Goal: Check status: Check status

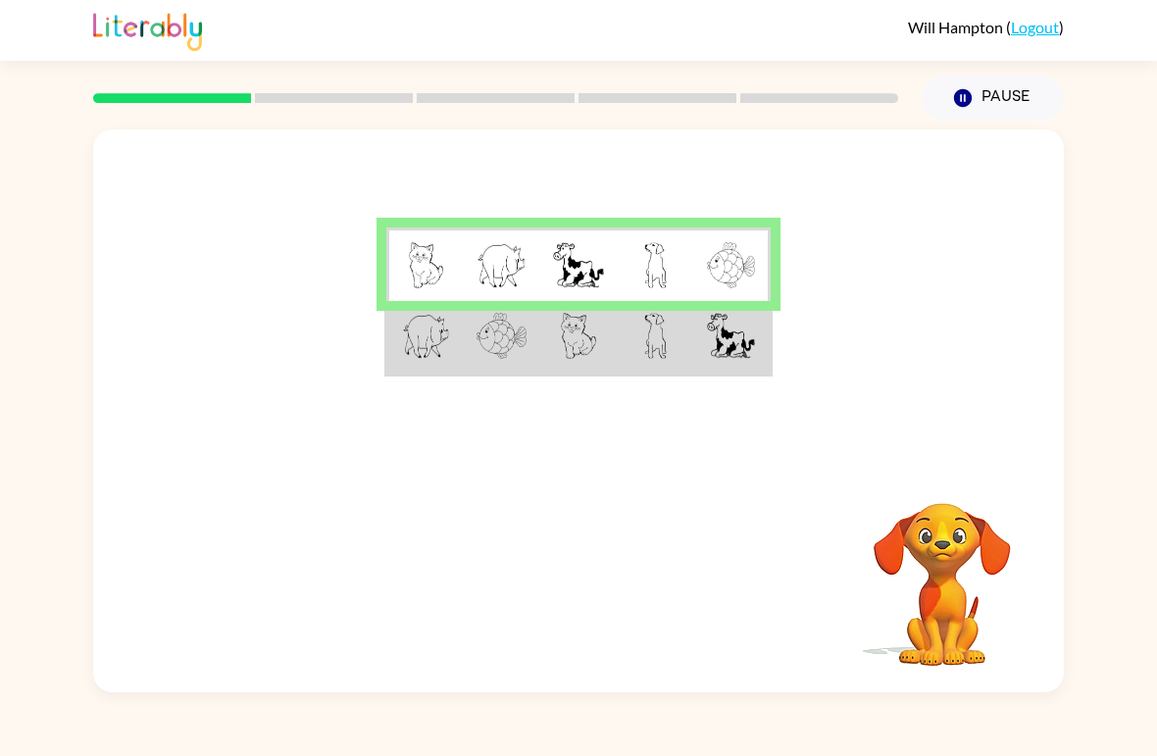
click at [596, 346] on td at bounding box center [578, 338] width 76 height 74
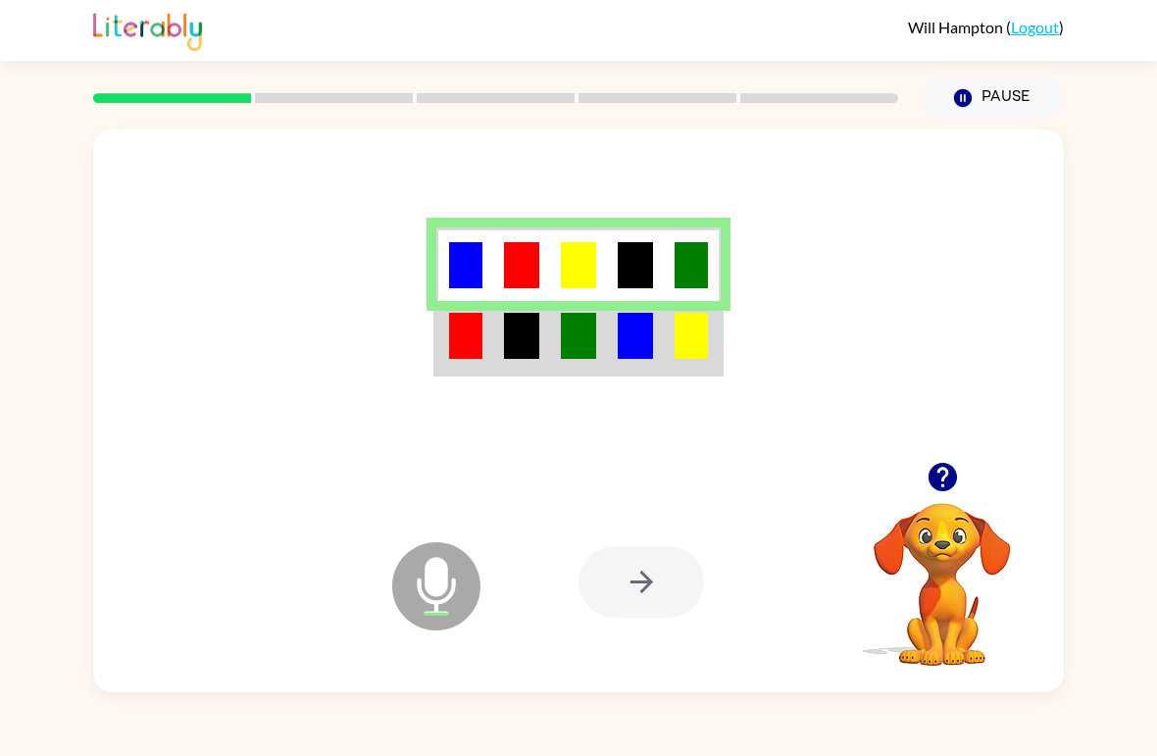
click at [601, 328] on td at bounding box center [578, 338] width 57 height 74
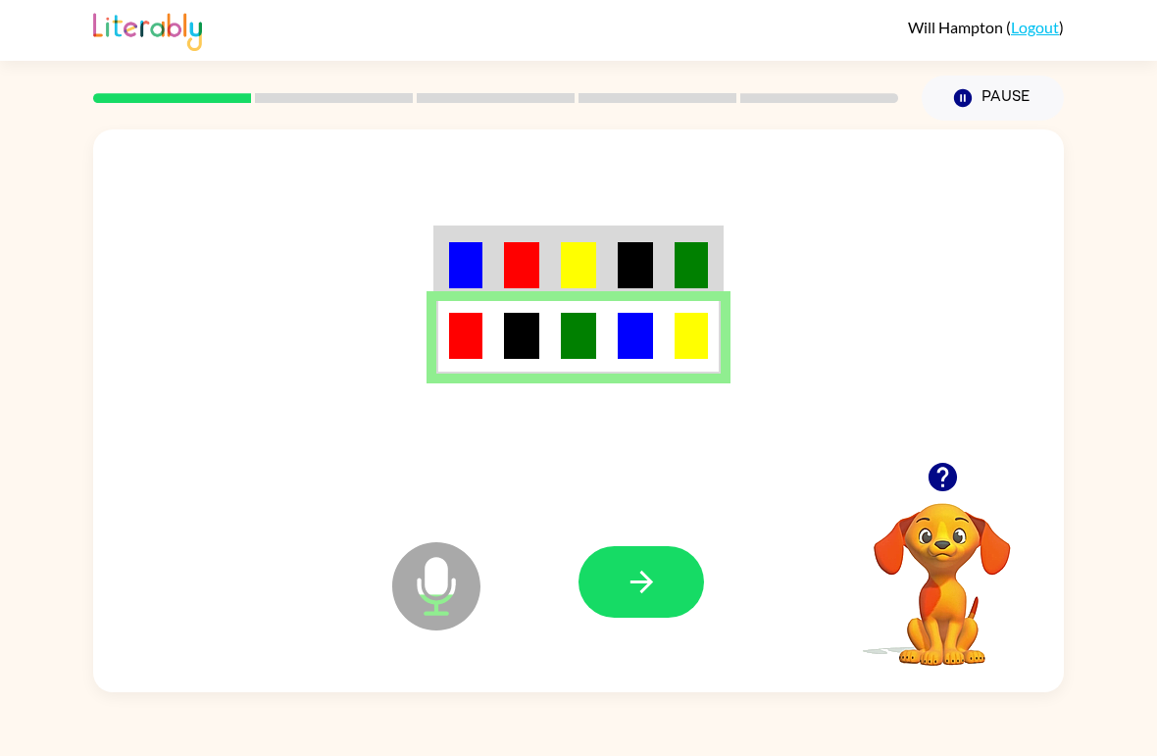
click at [648, 555] on button "button" at bounding box center [642, 582] width 126 height 72
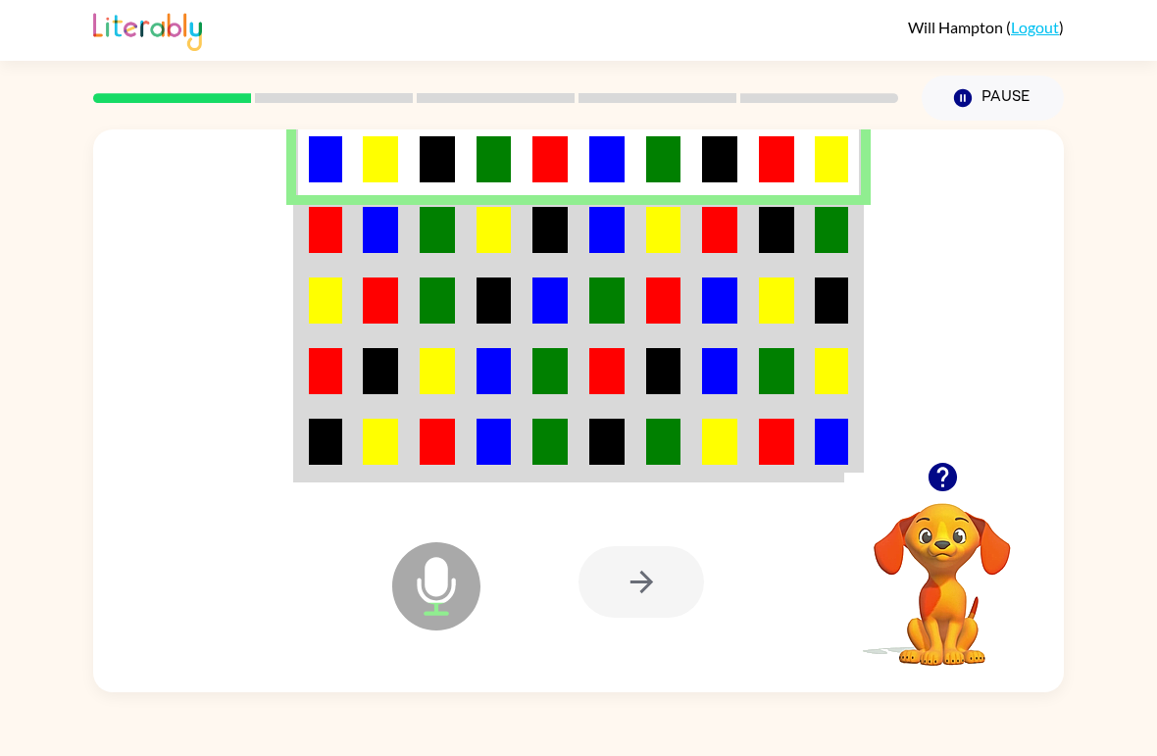
click at [451, 234] on img at bounding box center [437, 230] width 35 height 46
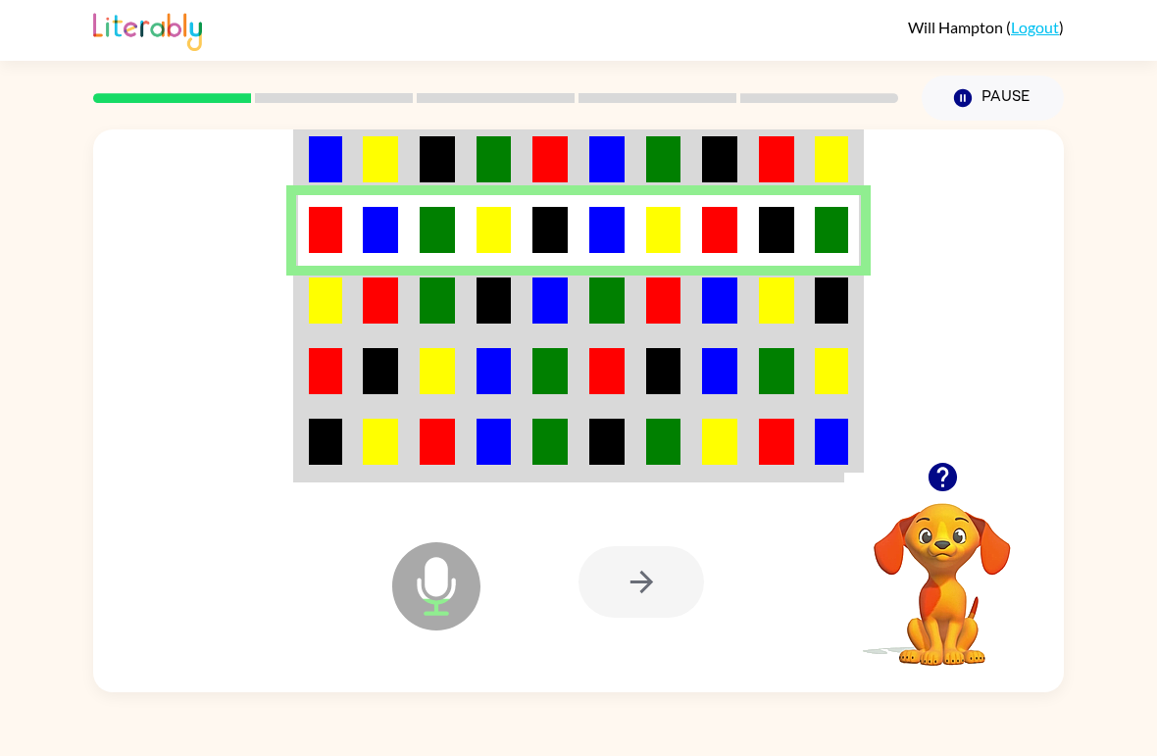
click at [348, 280] on td at bounding box center [324, 301] width 57 height 71
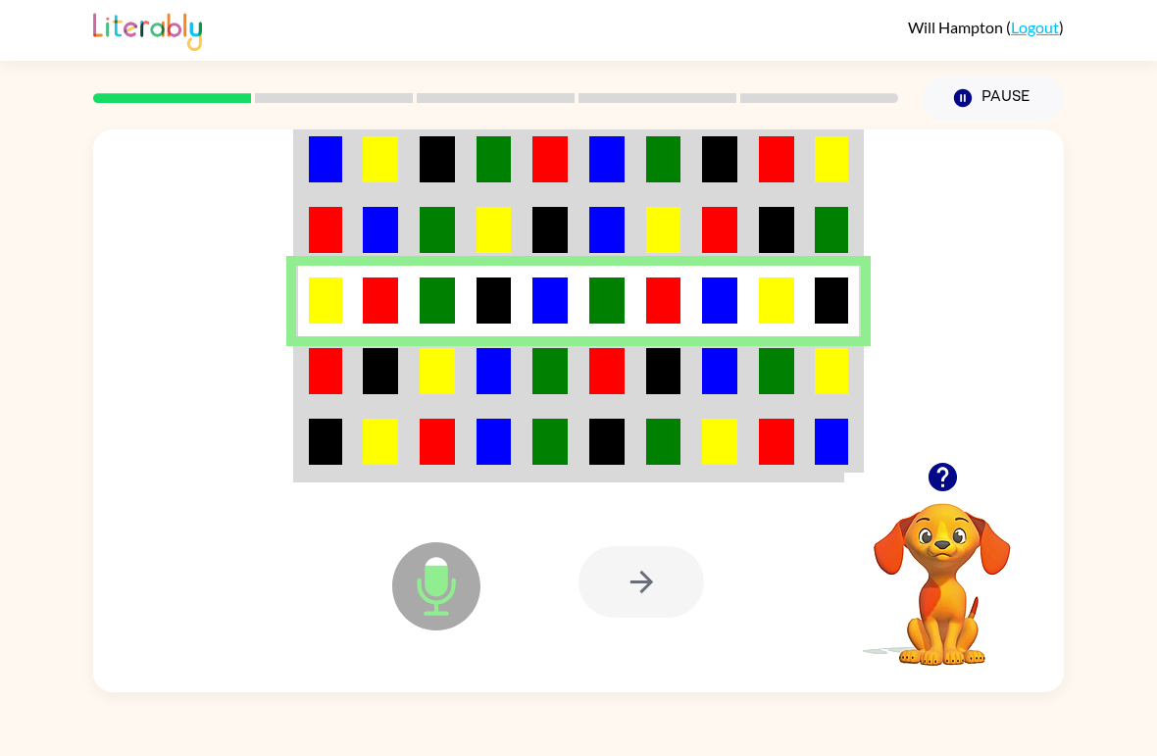
click at [498, 369] on img at bounding box center [494, 371] width 35 height 46
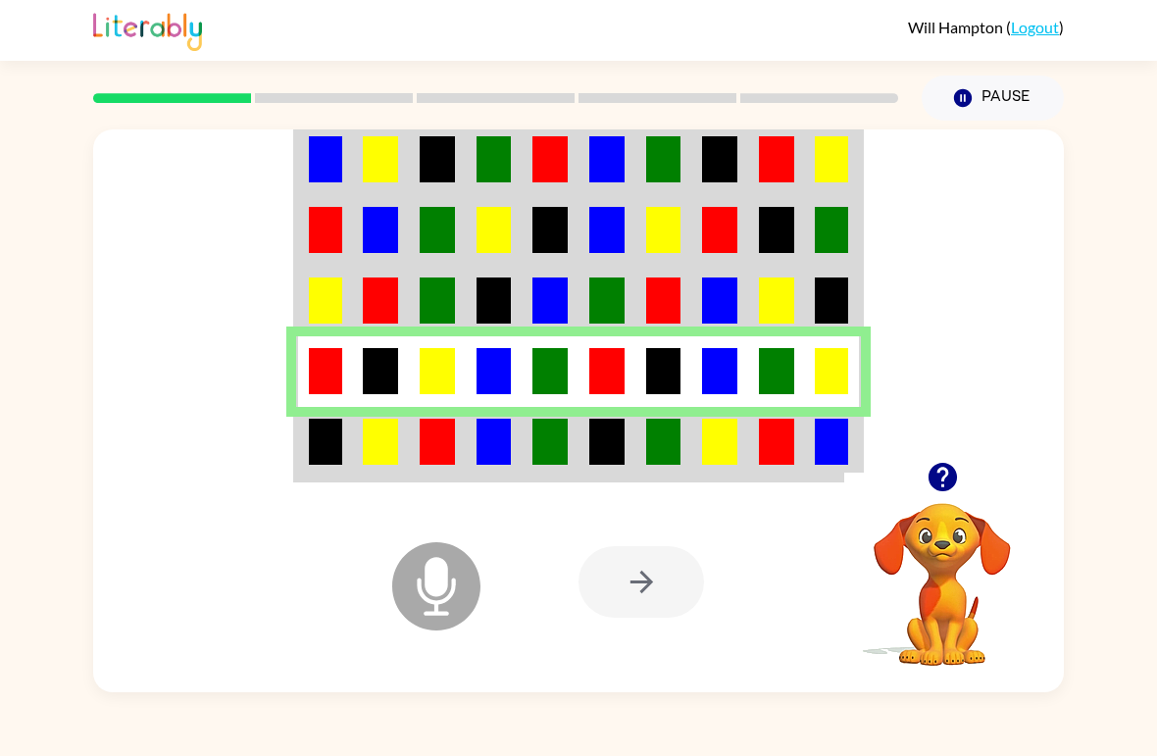
click at [950, 478] on icon "button" at bounding box center [942, 477] width 28 height 28
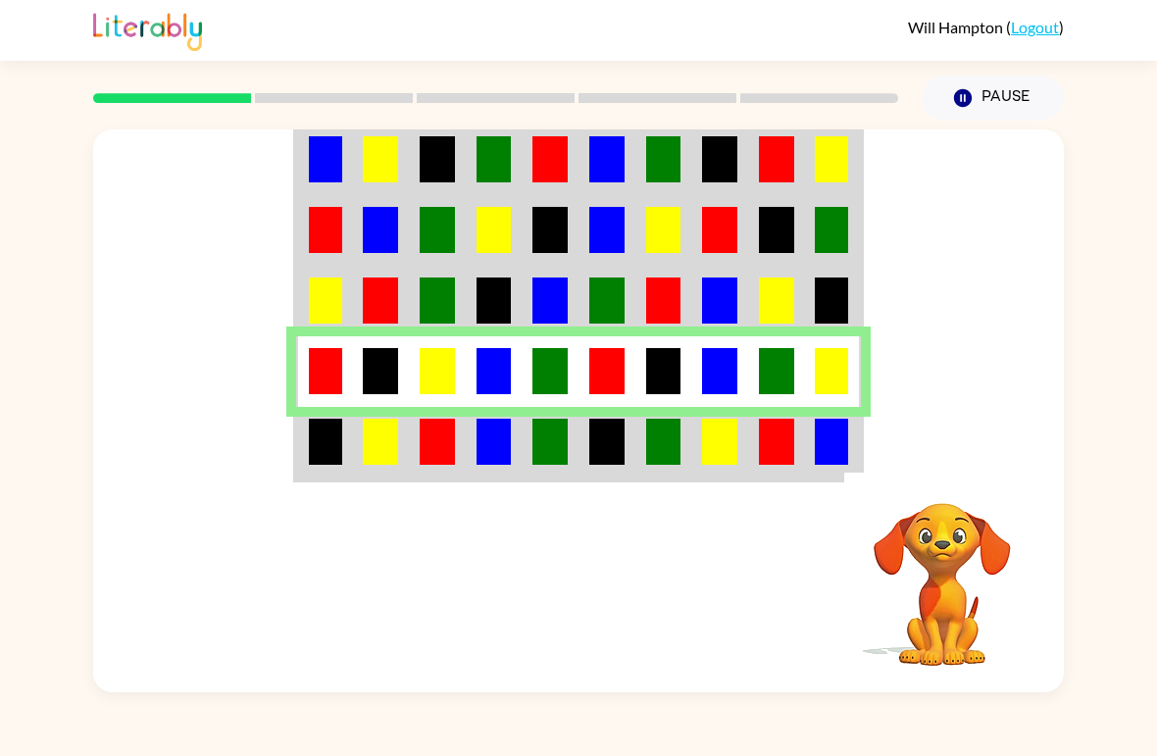
click at [1115, 622] on div "Your browser must support playing .mp4 files to use Literably. Please try using…" at bounding box center [578, 407] width 1157 height 572
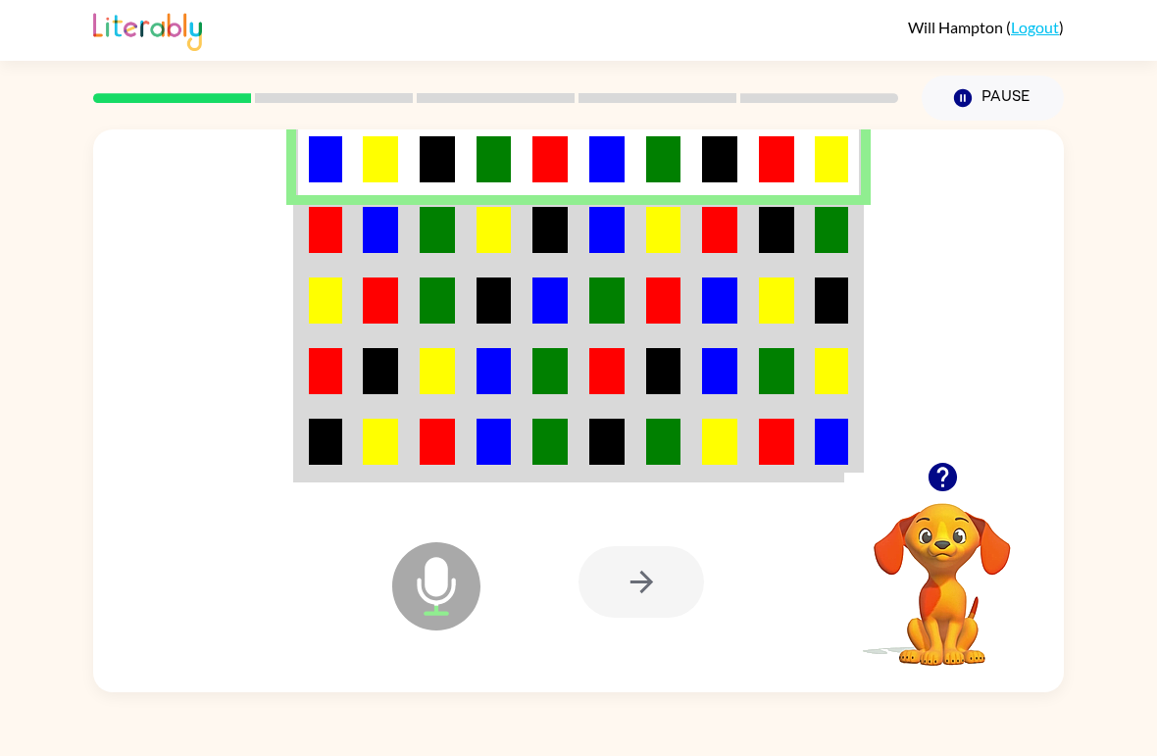
click at [325, 442] on img at bounding box center [325, 442] width 33 height 46
click at [328, 465] on img at bounding box center [325, 442] width 33 height 46
click at [349, 440] on td at bounding box center [324, 444] width 57 height 74
click at [322, 237] on img at bounding box center [325, 230] width 33 height 46
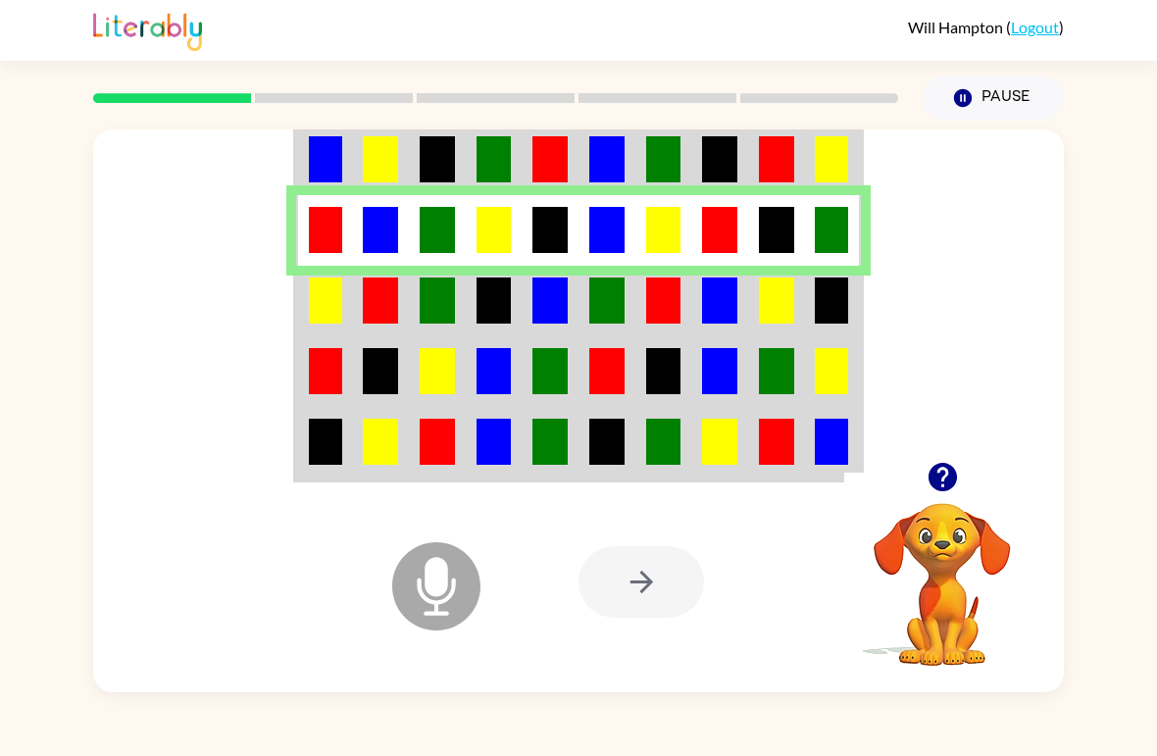
click at [330, 314] on img at bounding box center [325, 301] width 33 height 46
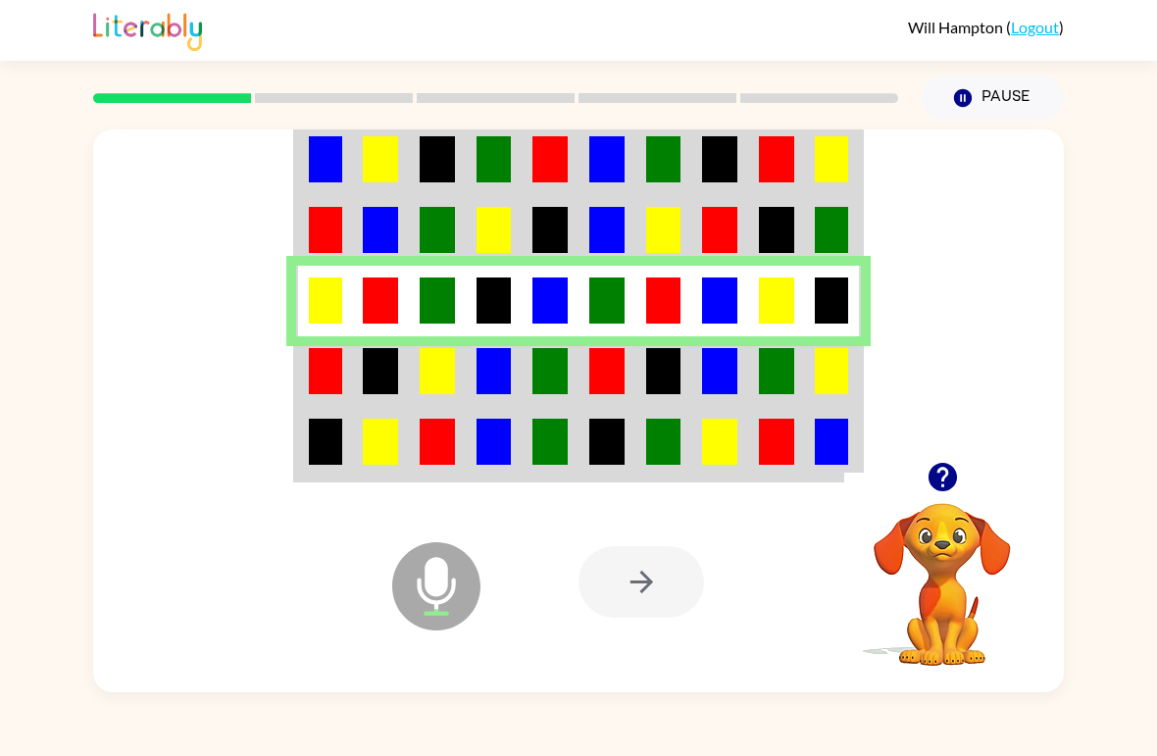
click at [324, 406] on td at bounding box center [324, 371] width 57 height 71
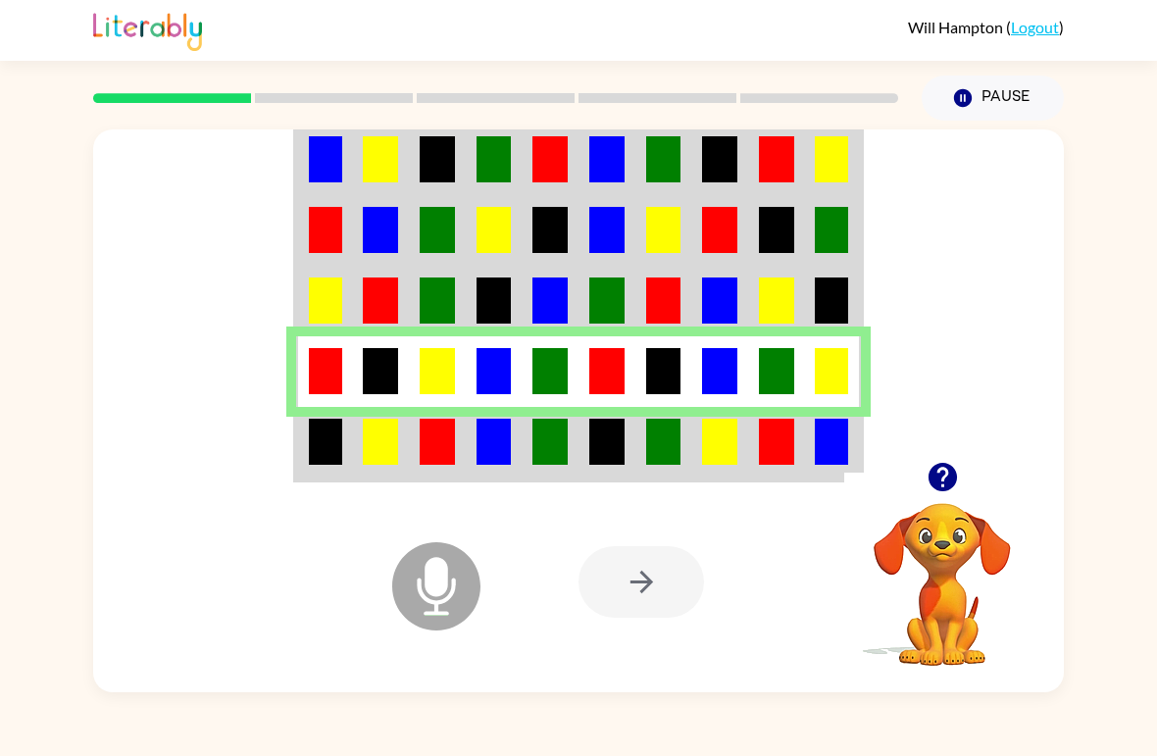
click at [321, 457] on img at bounding box center [325, 442] width 33 height 46
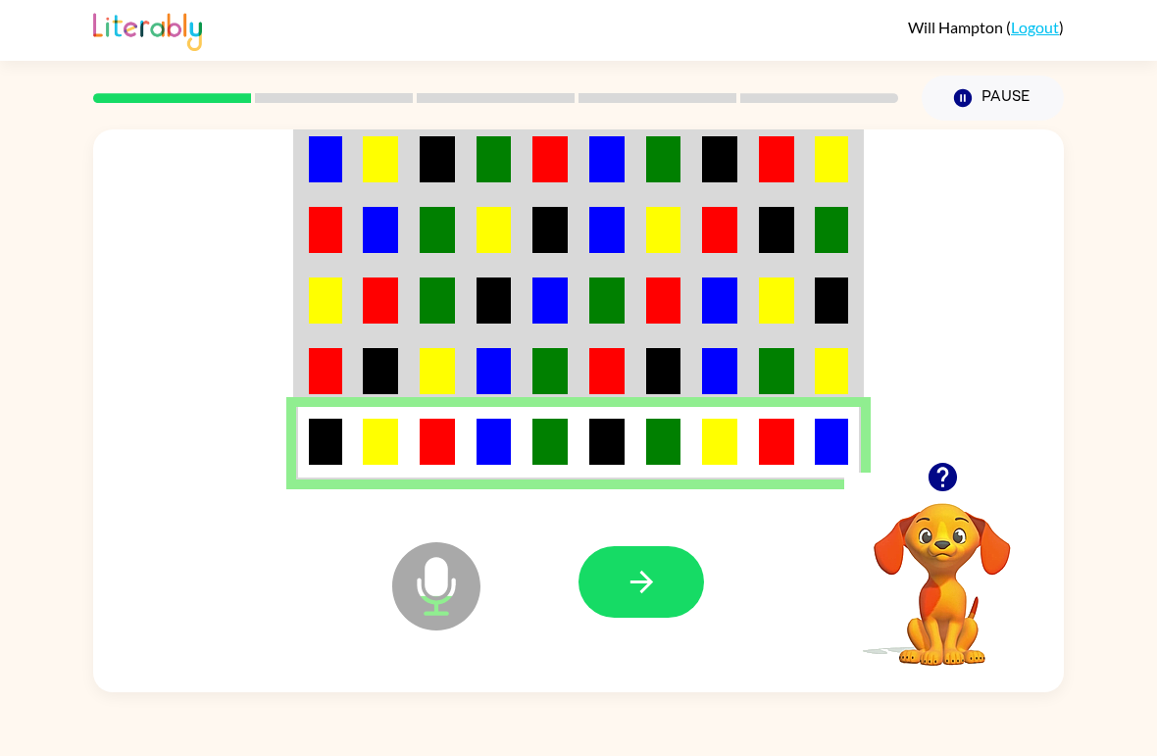
click at [1118, 561] on div "Microphone The Microphone is here when it is your turn to talk Your browser mus…" at bounding box center [578, 407] width 1157 height 572
click at [644, 596] on icon "button" at bounding box center [642, 582] width 34 height 34
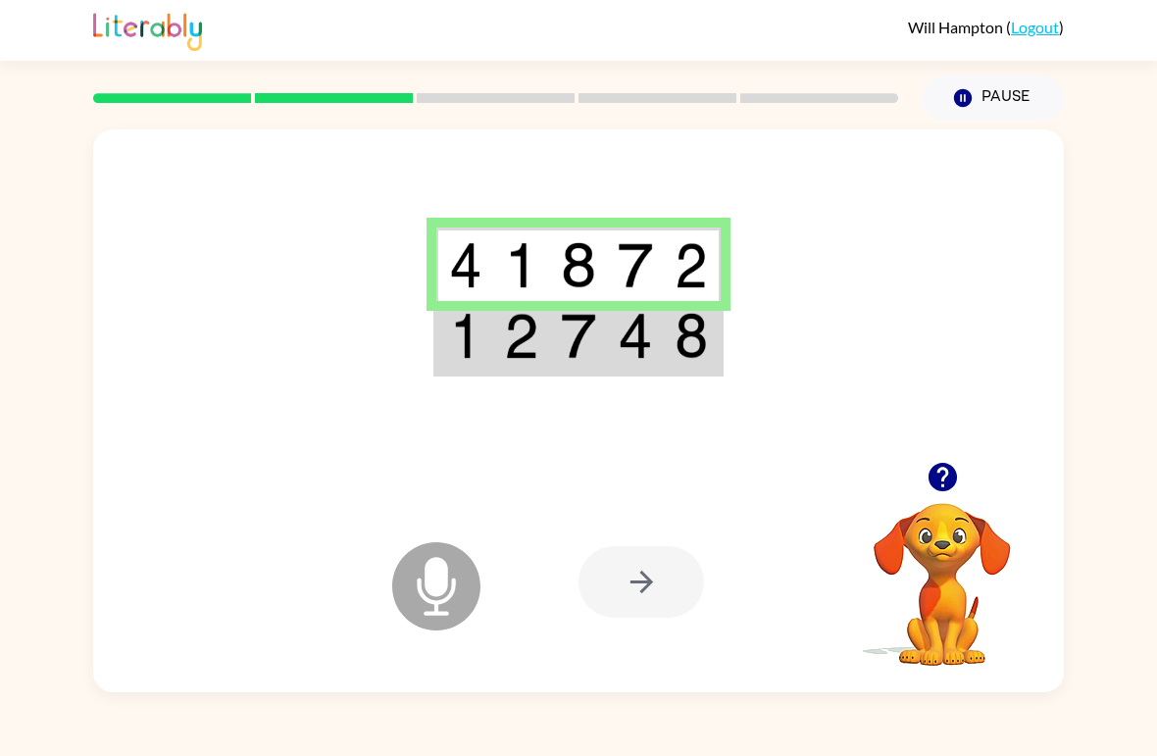
click at [697, 344] on img at bounding box center [691, 336] width 33 height 46
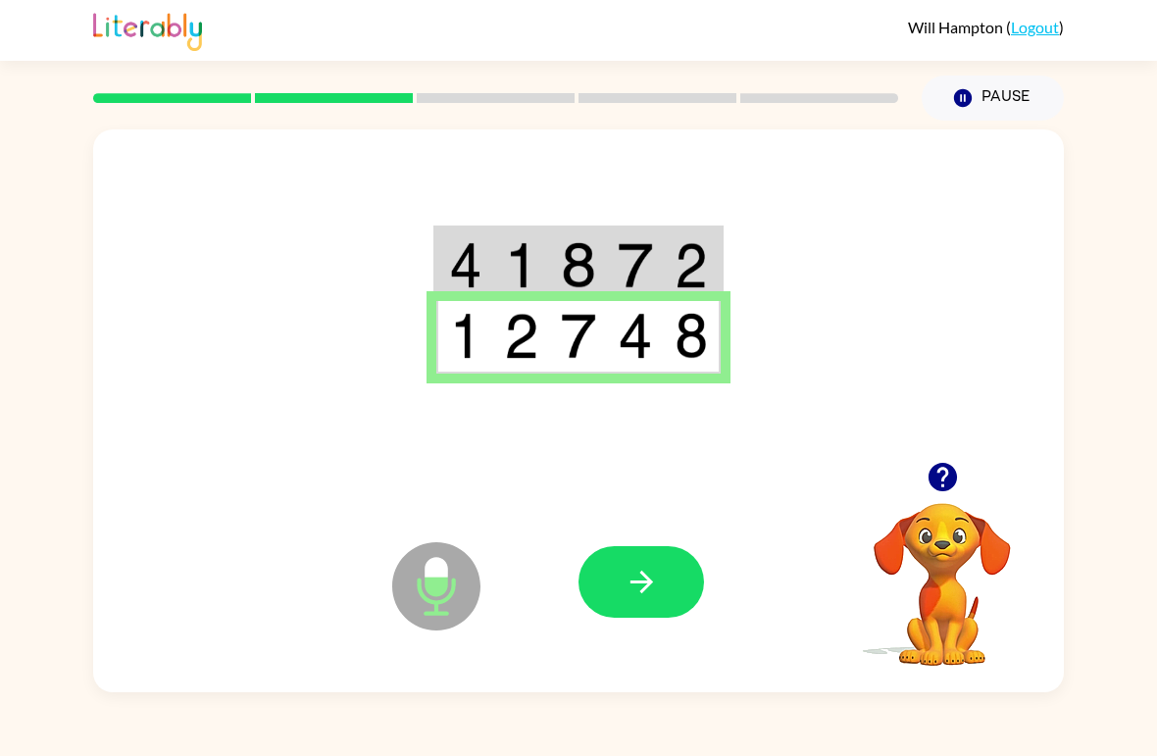
click at [638, 588] on icon "button" at bounding box center [642, 582] width 34 height 34
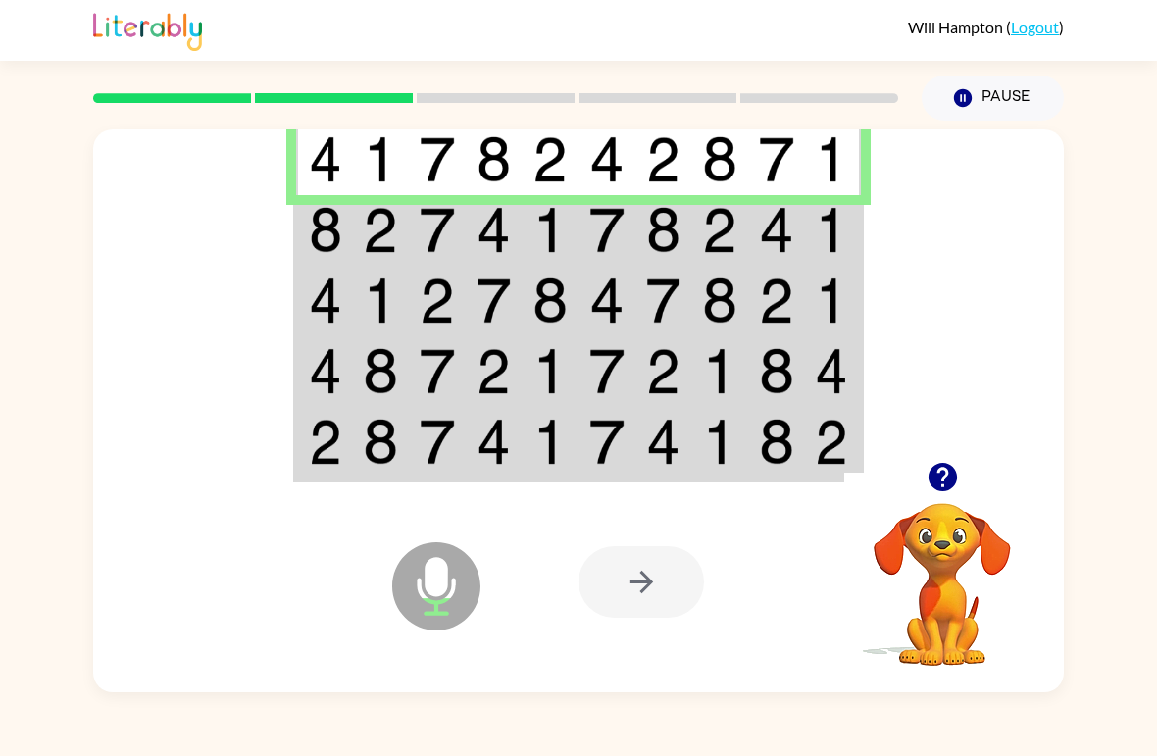
click at [350, 236] on td at bounding box center [324, 230] width 57 height 71
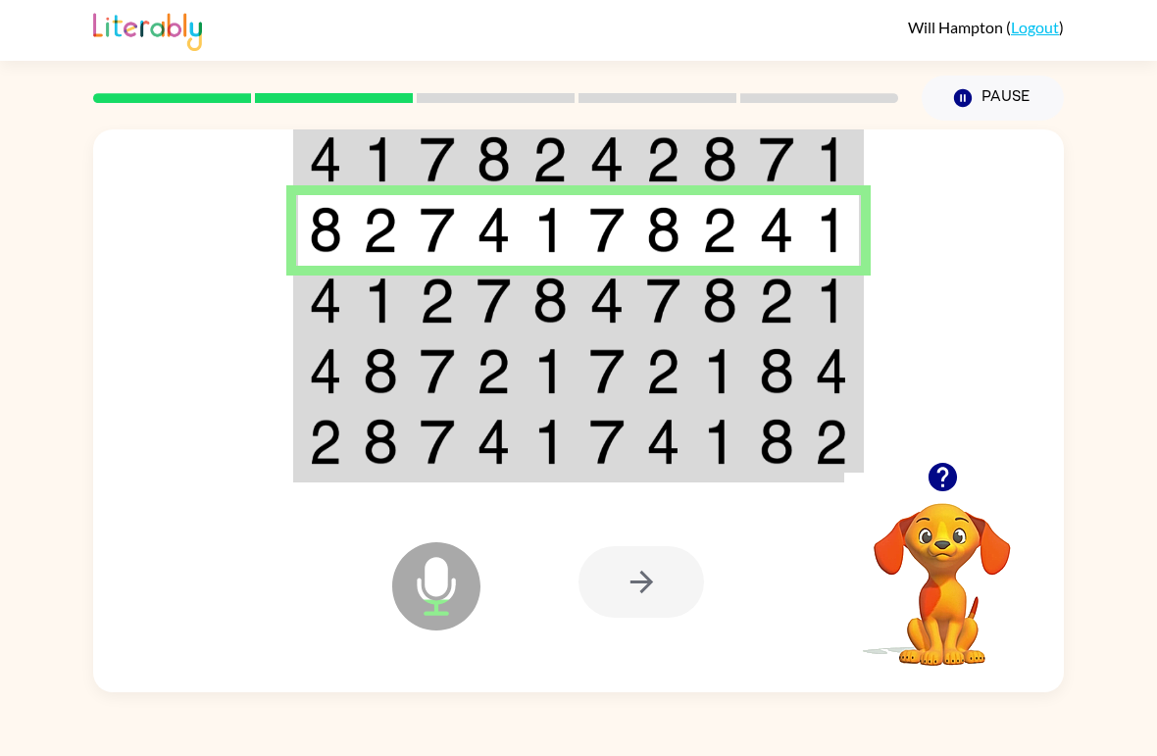
click at [1154, 445] on div "Microphone The Microphone is here when it is your turn to talk Your browser mus…" at bounding box center [578, 407] width 1157 height 572
click at [745, 309] on td at bounding box center [719, 301] width 57 height 71
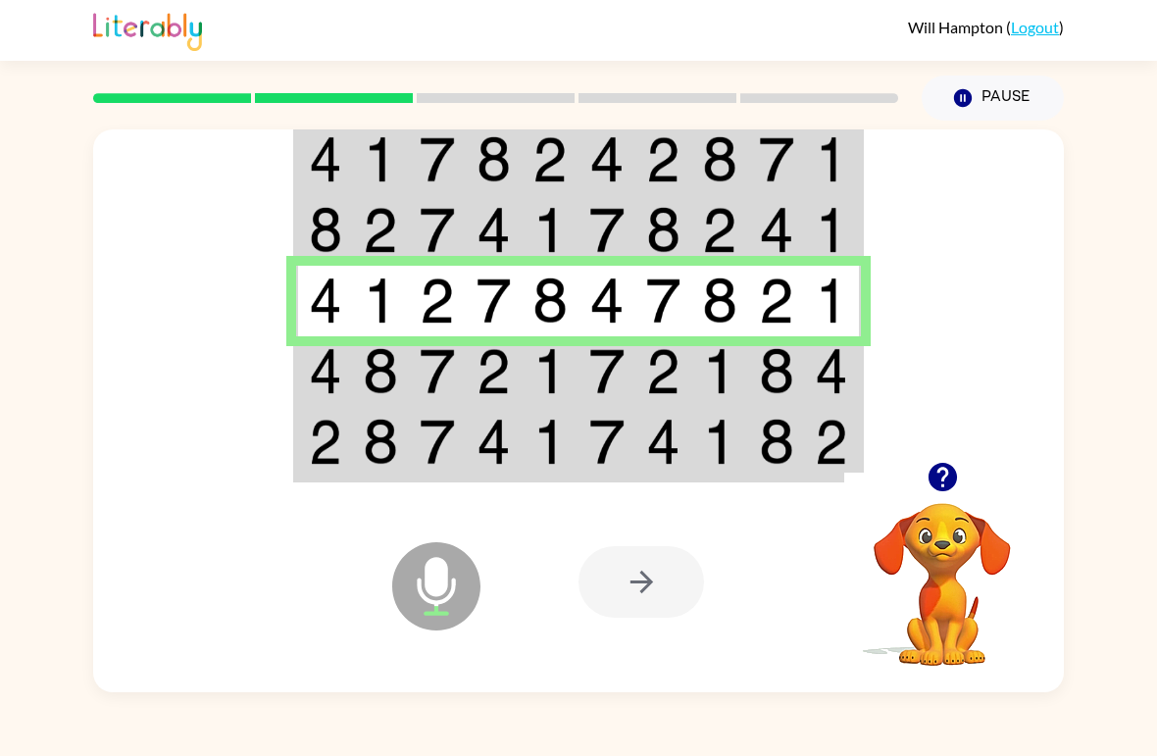
click at [335, 375] on img at bounding box center [325, 371] width 33 height 46
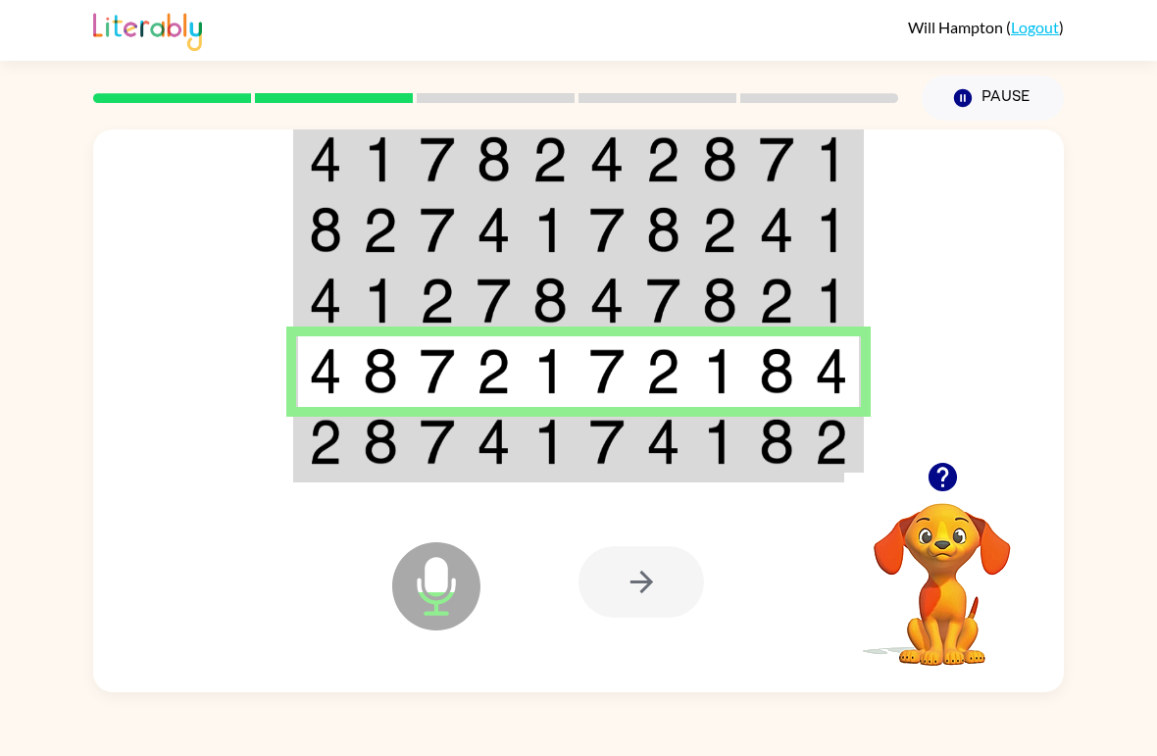
click at [1049, 373] on div at bounding box center [578, 295] width 971 height 332
click at [510, 443] on img at bounding box center [494, 442] width 35 height 46
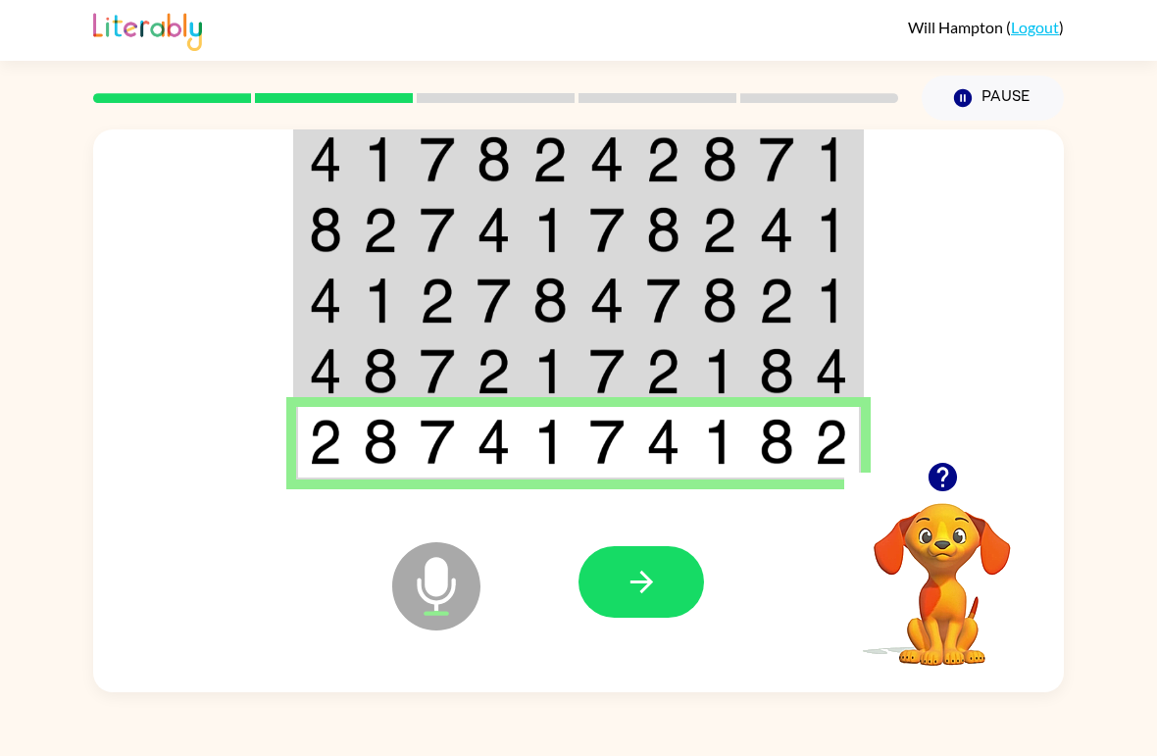
click at [654, 565] on button "button" at bounding box center [642, 582] width 126 height 72
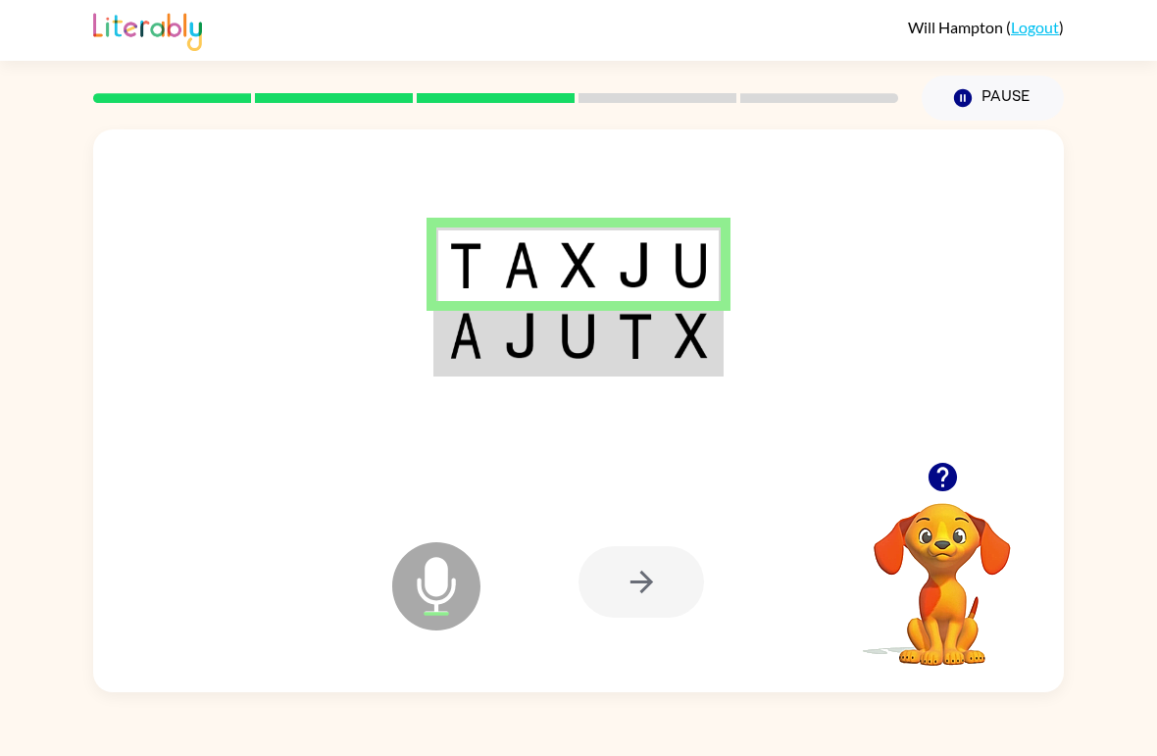
click at [668, 584] on div at bounding box center [642, 582] width 126 height 72
click at [674, 569] on div at bounding box center [642, 582] width 126 height 72
click at [674, 568] on div at bounding box center [642, 582] width 126 height 72
click at [541, 330] on td at bounding box center [521, 338] width 57 height 74
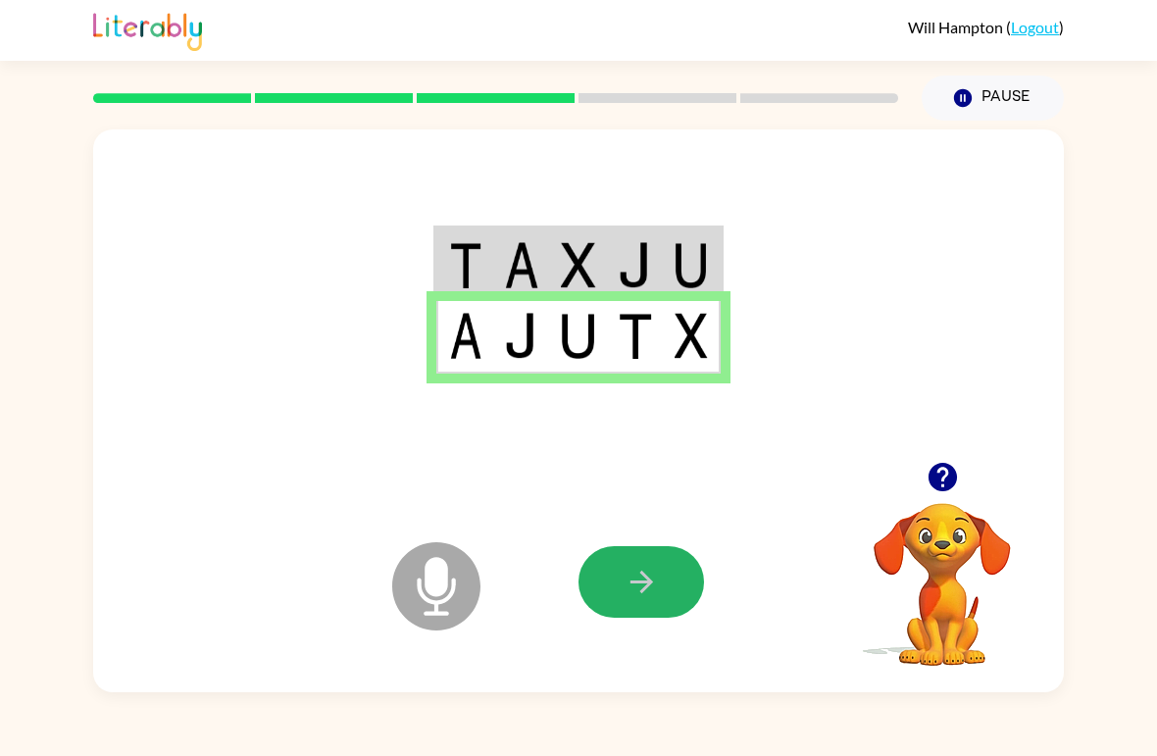
click at [629, 581] on icon "button" at bounding box center [642, 582] width 34 height 34
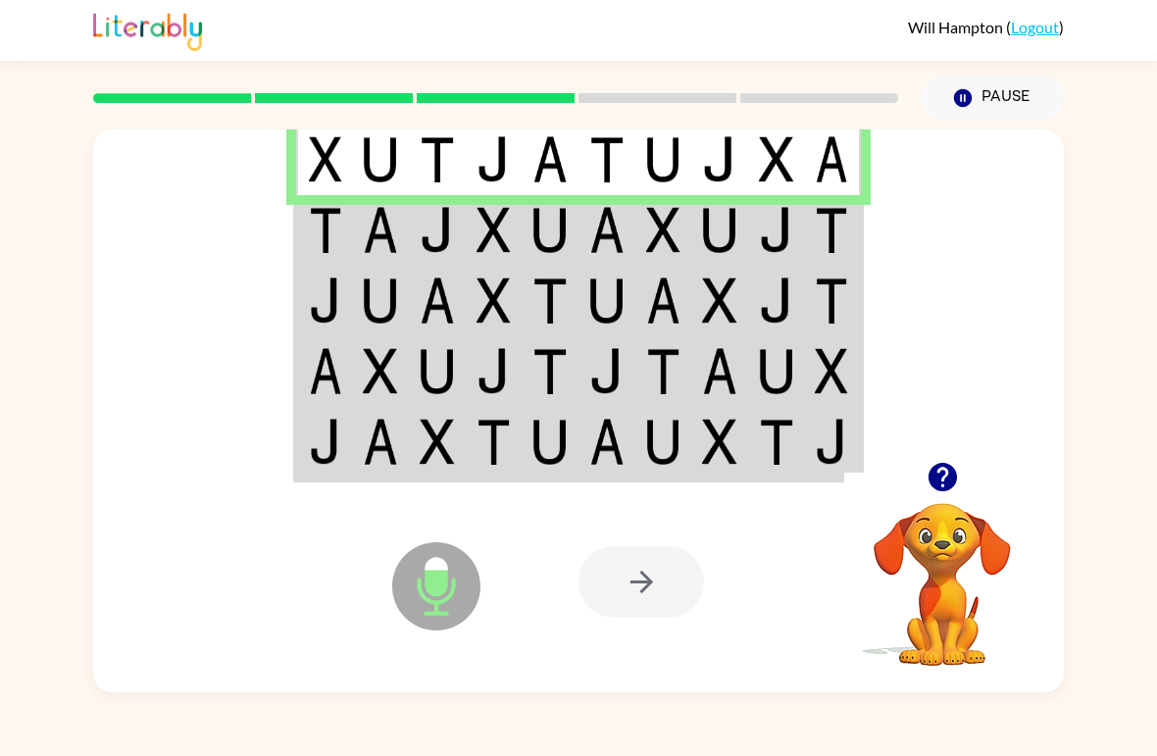
click at [964, 471] on button "button" at bounding box center [943, 477] width 50 height 50
click at [409, 236] on td at bounding box center [437, 230] width 57 height 71
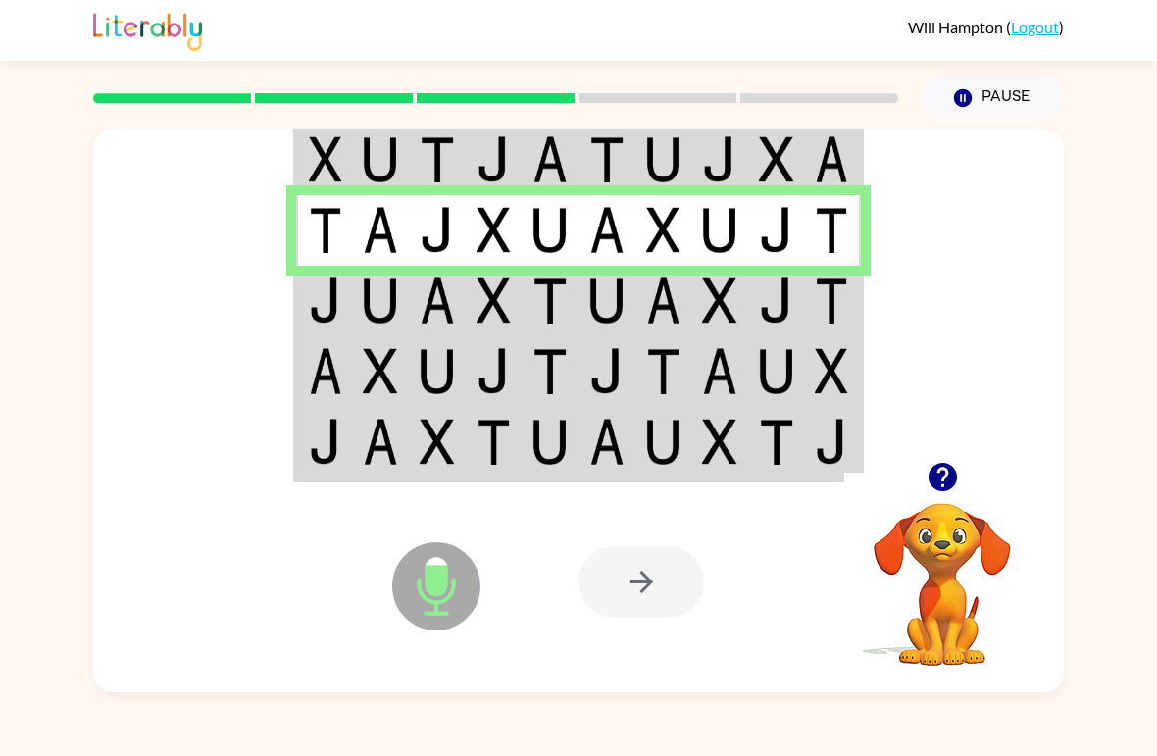
click at [726, 287] on img at bounding box center [719, 301] width 35 height 46
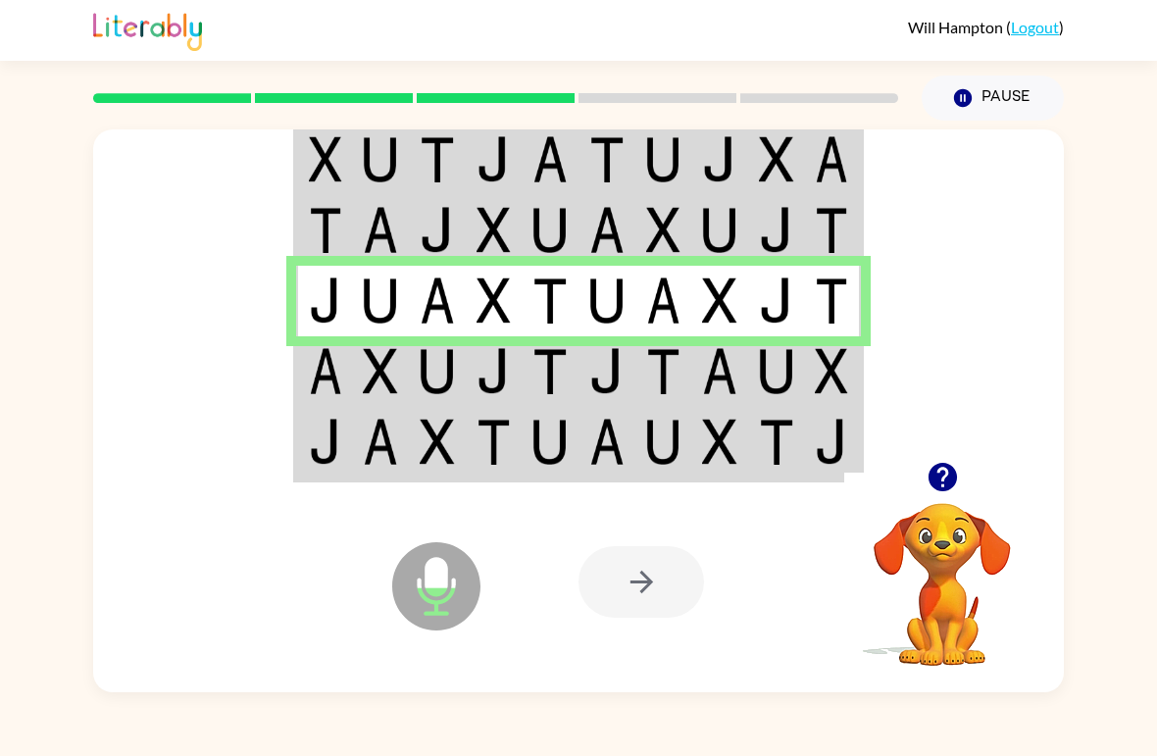
click at [623, 358] on img at bounding box center [606, 371] width 35 height 46
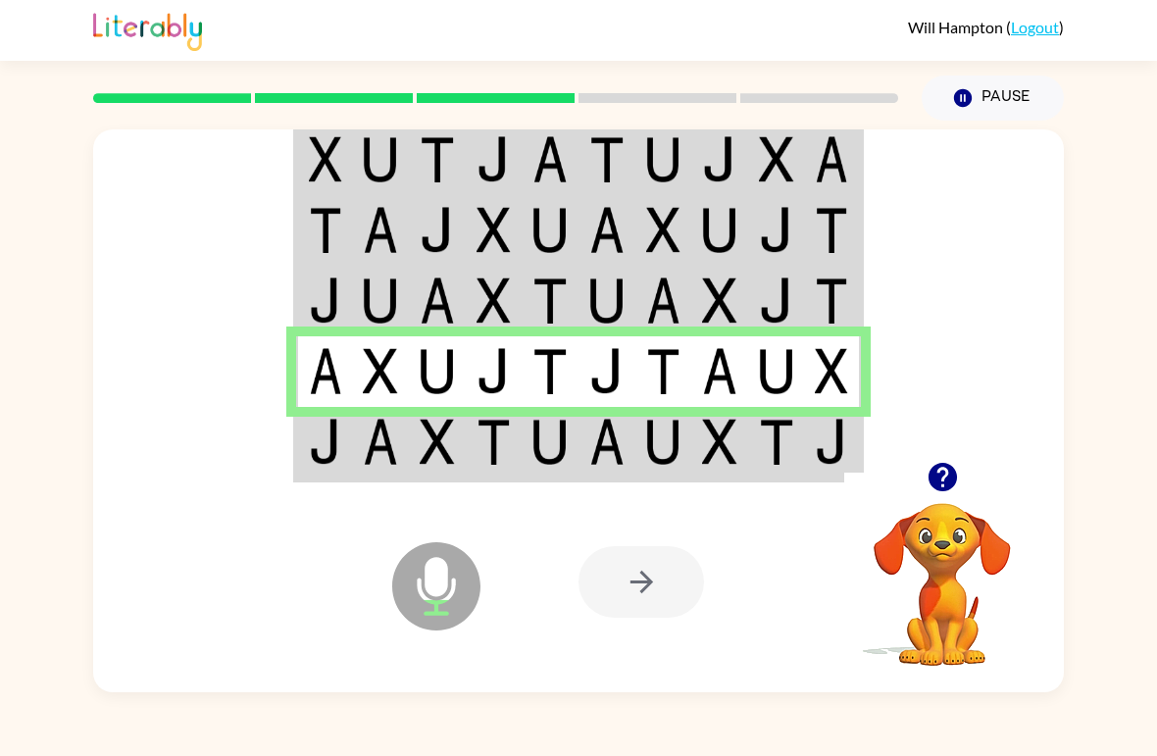
click at [348, 441] on td at bounding box center [324, 444] width 57 height 74
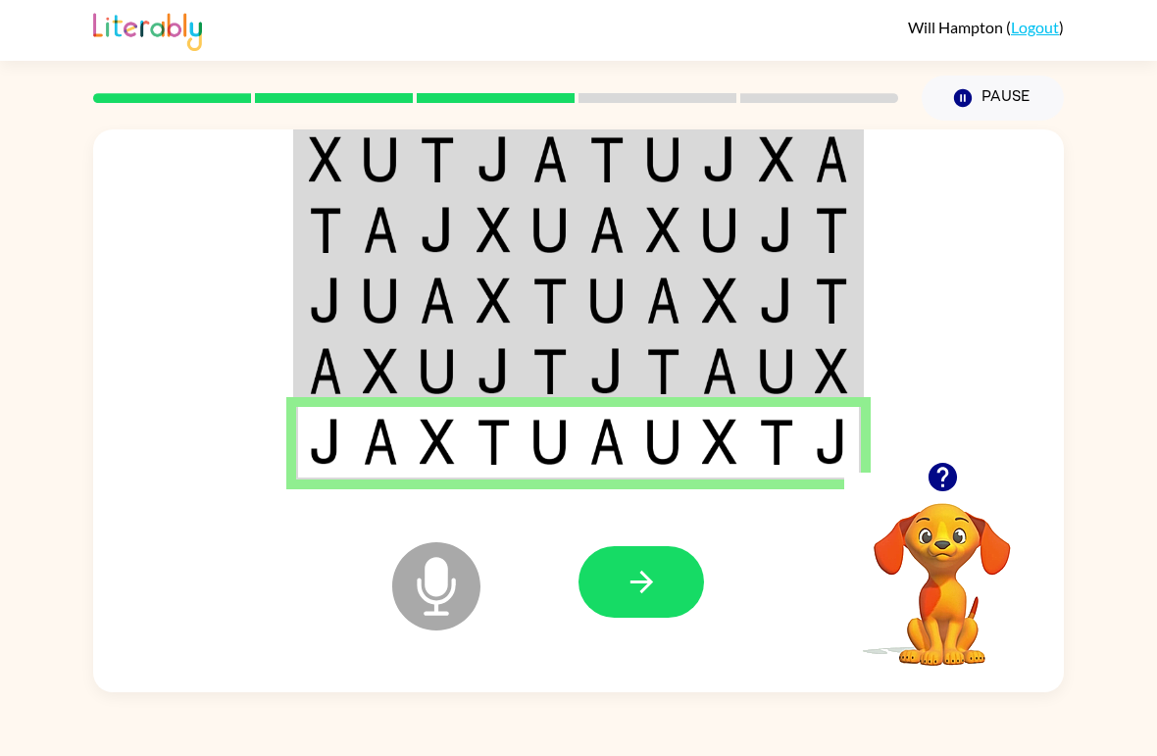
click at [636, 553] on button "button" at bounding box center [642, 582] width 126 height 72
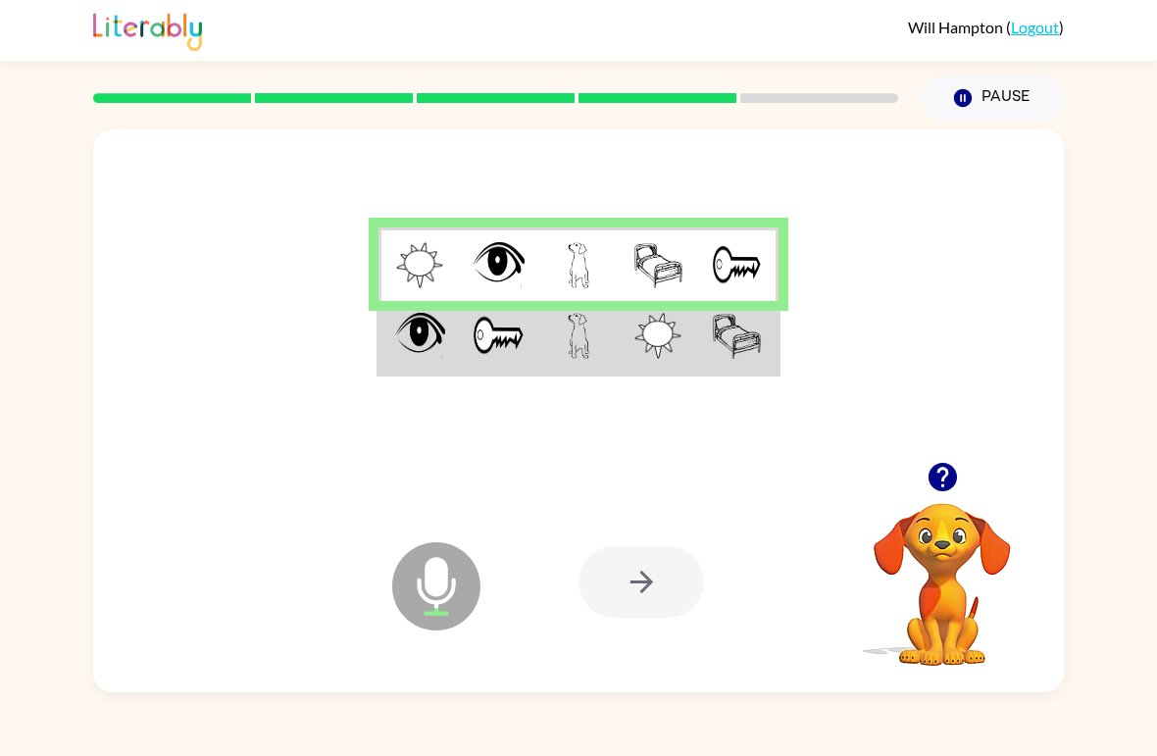
click at [937, 490] on icon "button" at bounding box center [942, 477] width 28 height 28
click at [563, 355] on td at bounding box center [577, 338] width 79 height 74
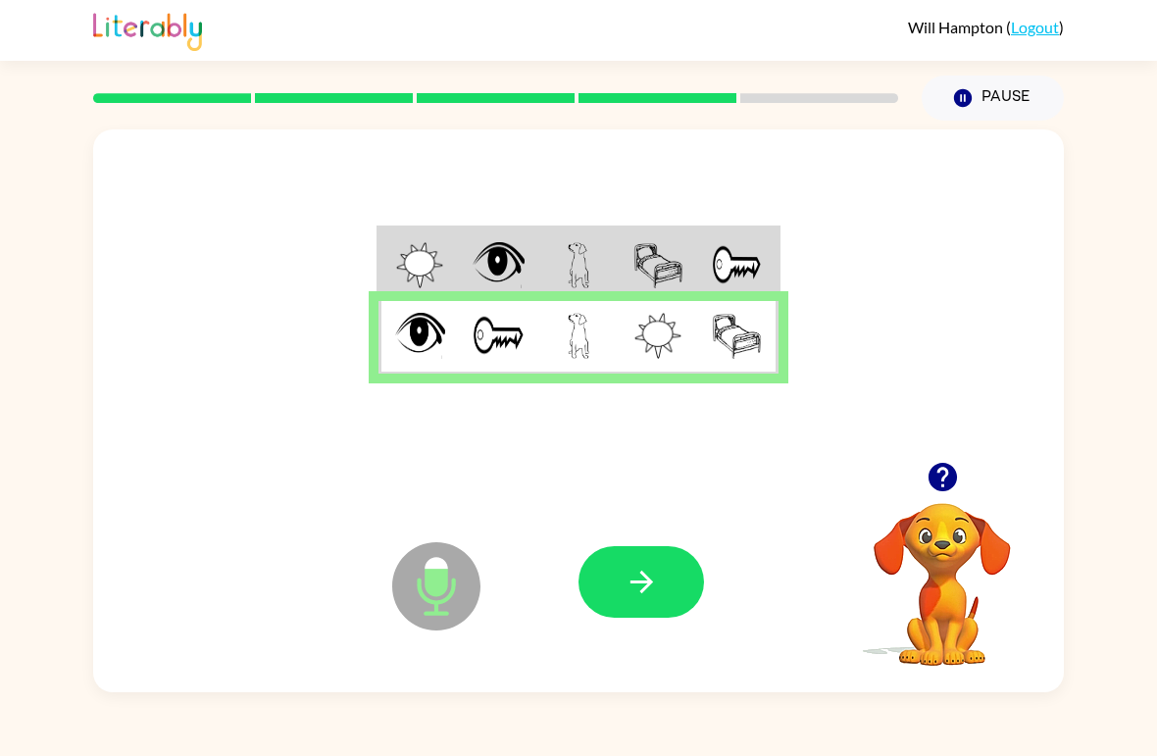
click at [654, 600] on button "button" at bounding box center [642, 582] width 126 height 72
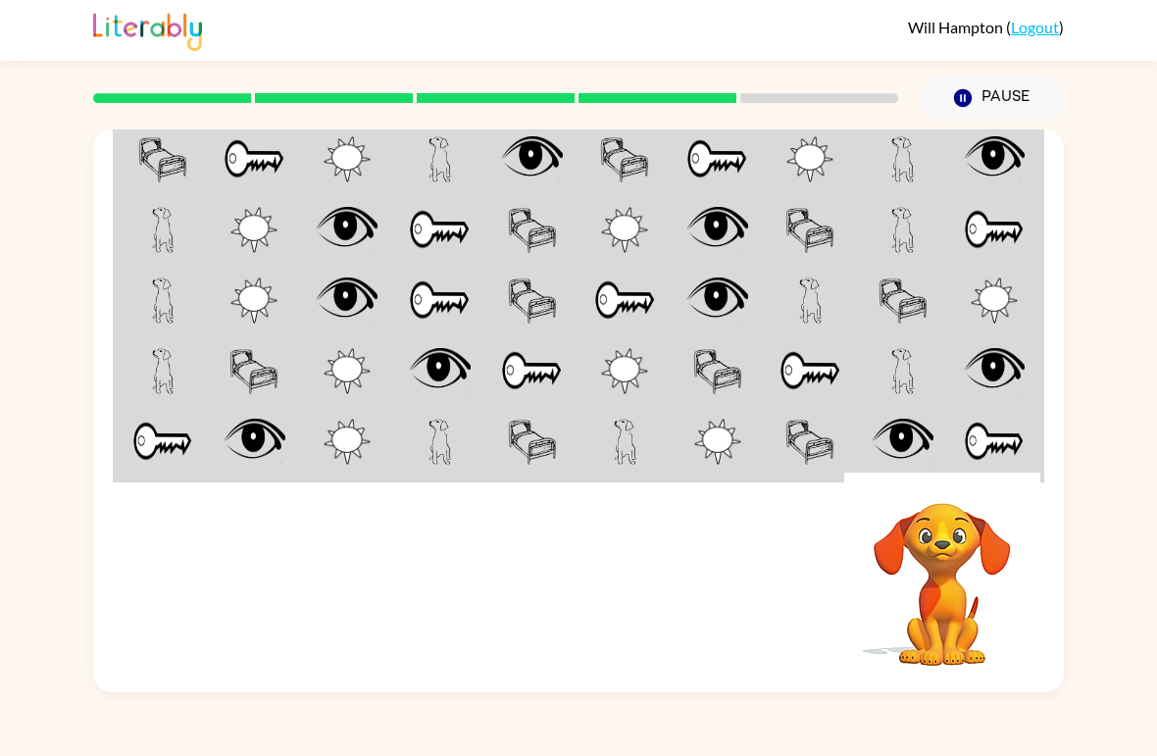
click at [208, 730] on div "[PERSON_NAME] ( Logout ) Pause Pause Your browser must support playing .mp4 fil…" at bounding box center [578, 378] width 1157 height 756
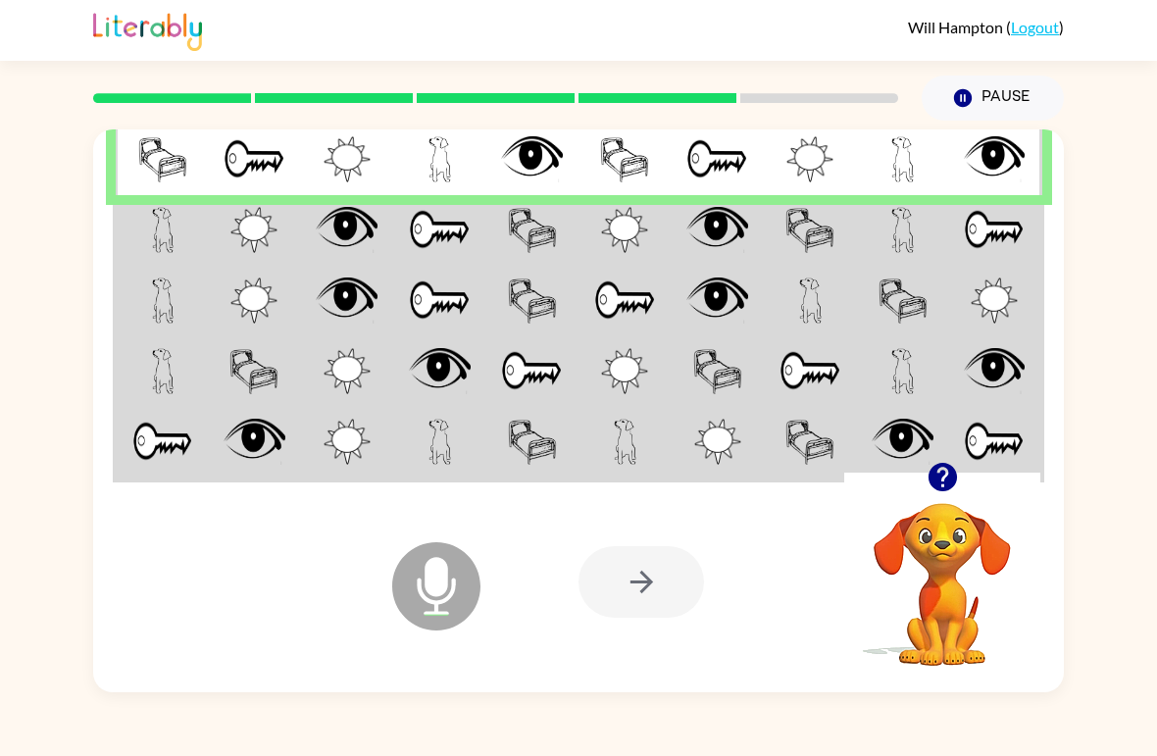
click at [710, 248] on img at bounding box center [717, 230] width 62 height 46
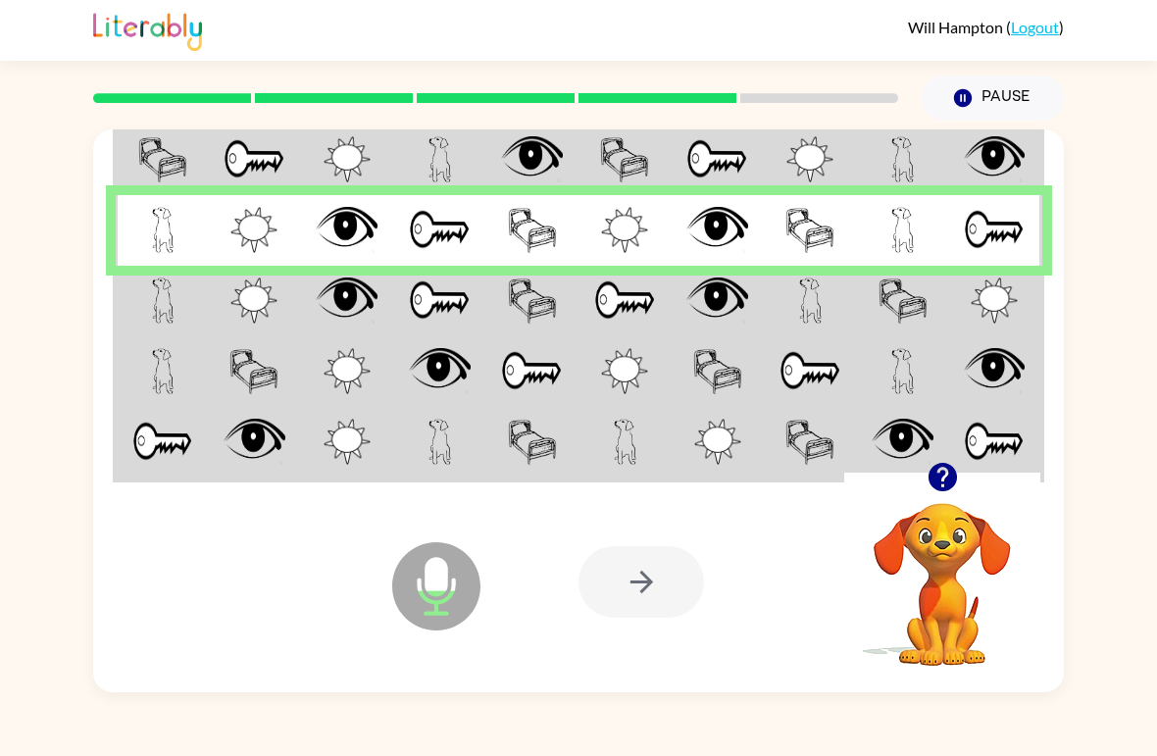
click at [717, 314] on img at bounding box center [717, 301] width 62 height 46
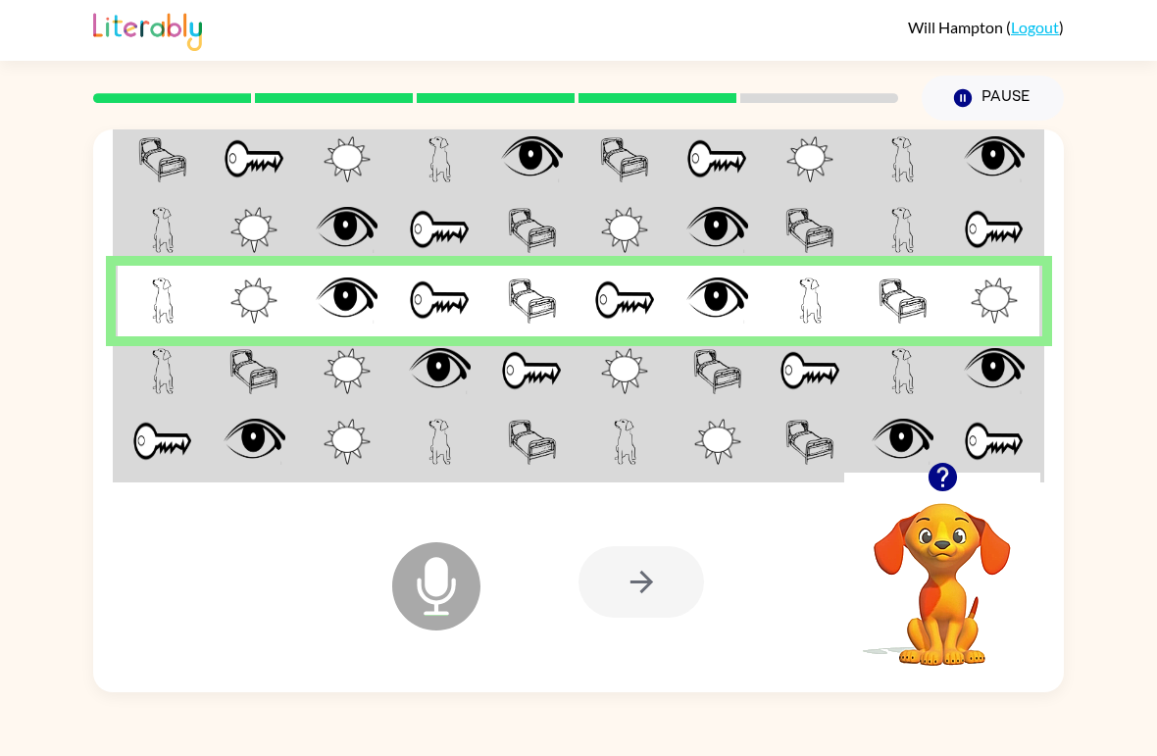
click at [956, 471] on icon "button" at bounding box center [943, 477] width 34 height 34
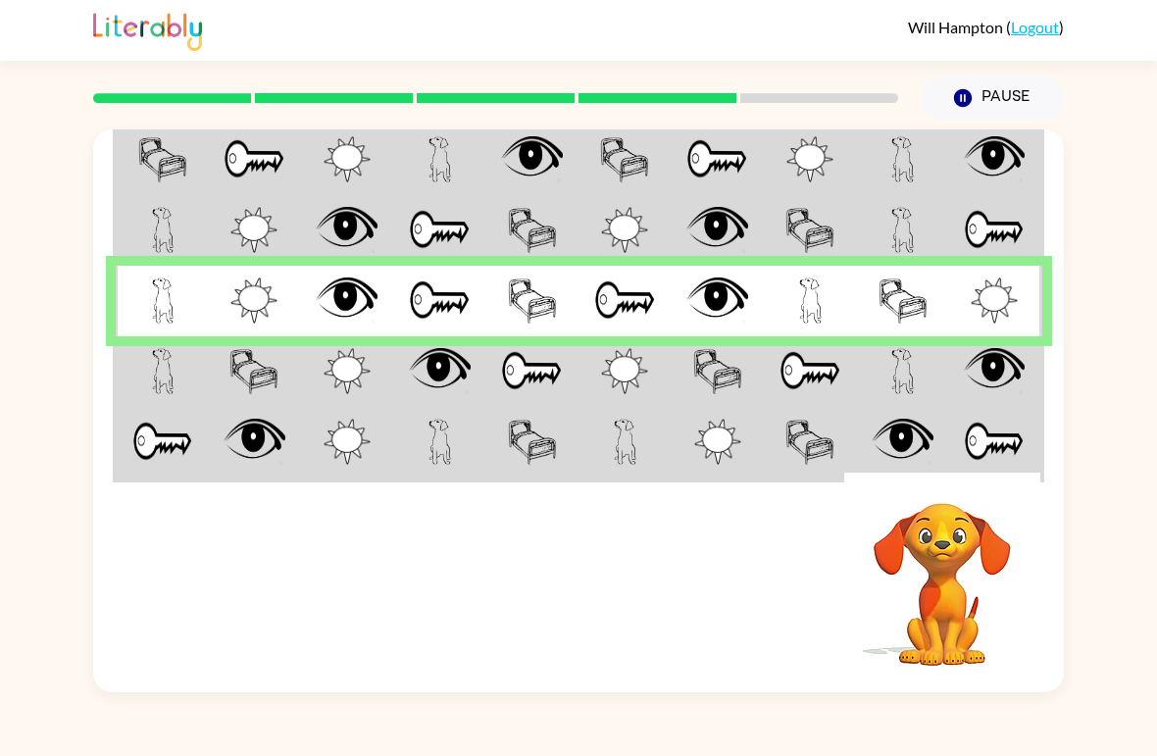
click at [1107, 714] on div "[PERSON_NAME] ( Logout ) Pause Pause Your browser must support playing .mp4 fil…" at bounding box center [578, 378] width 1157 height 756
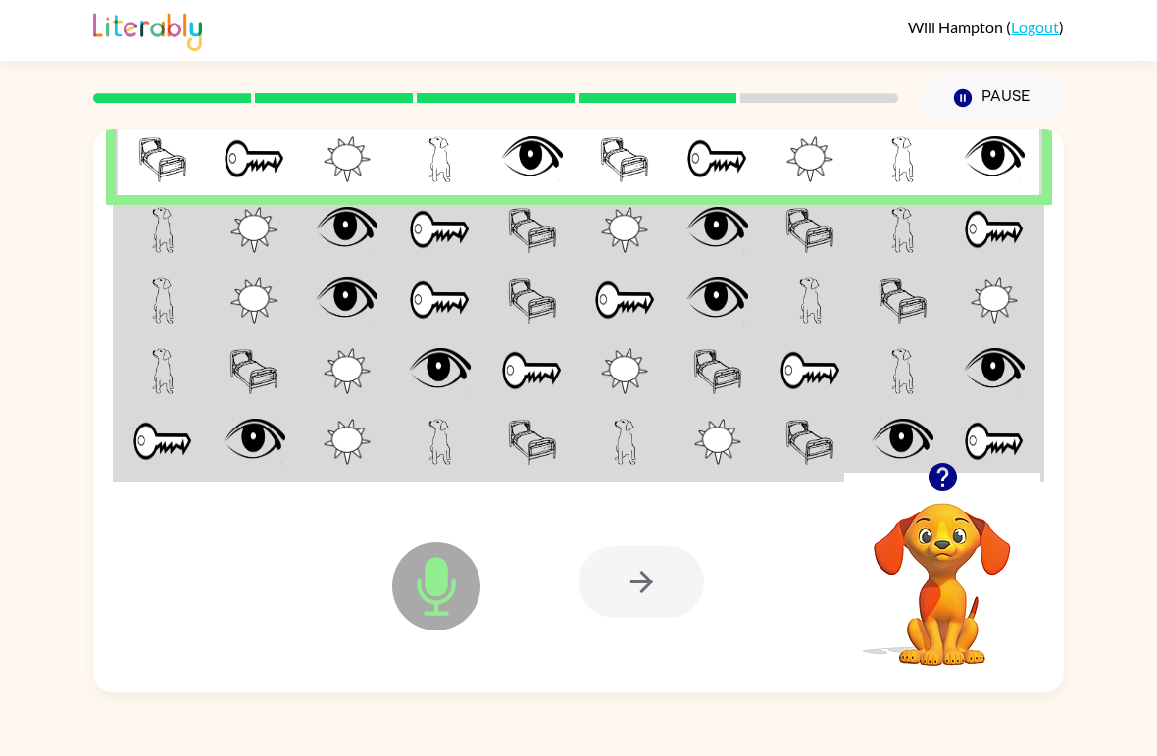
click at [866, 231] on td at bounding box center [903, 230] width 93 height 71
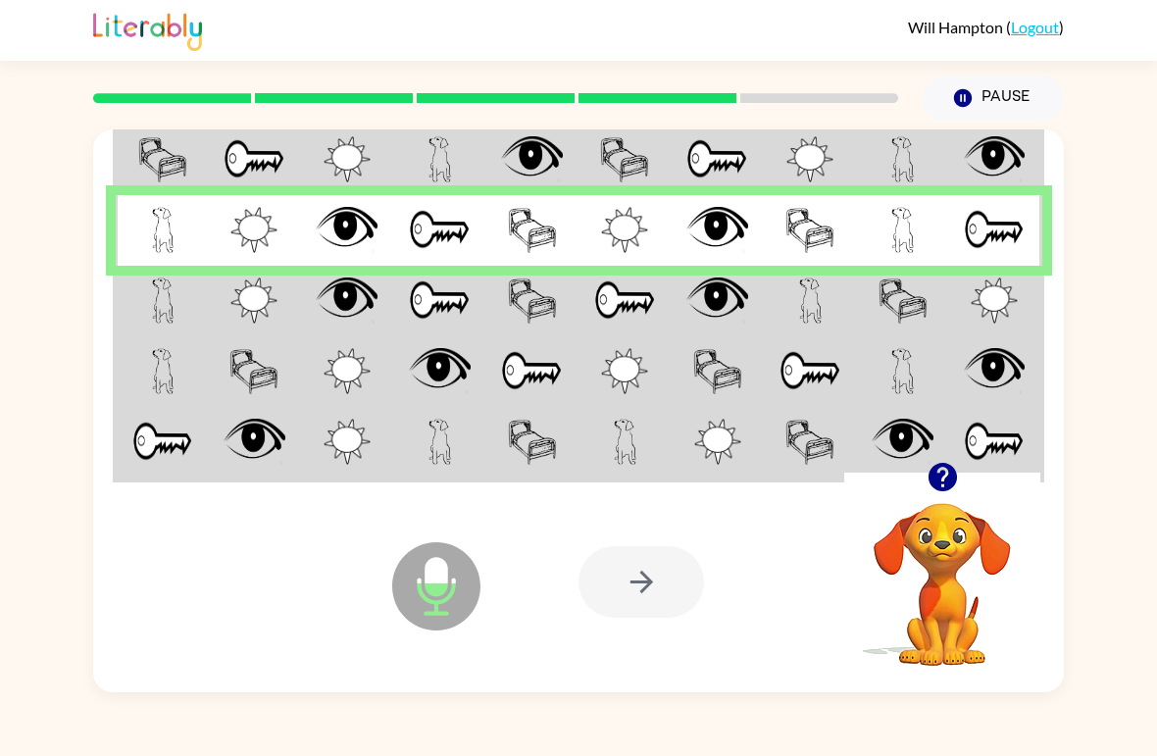
click at [854, 298] on td at bounding box center [810, 301] width 93 height 71
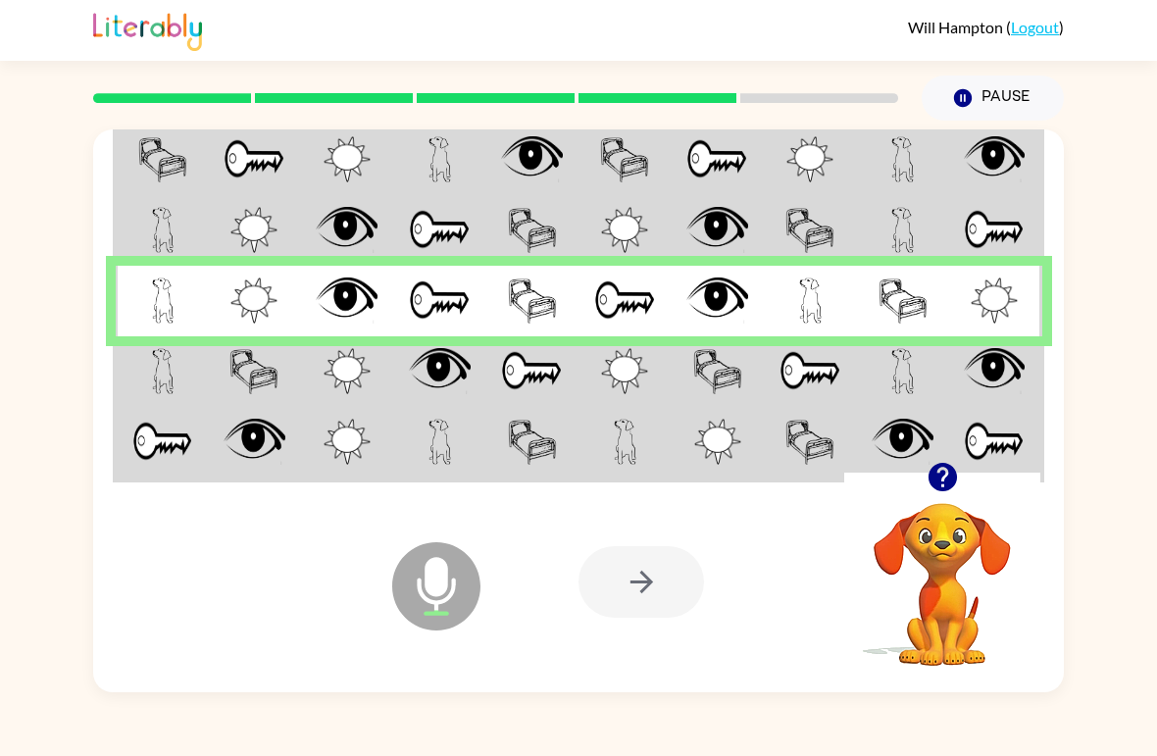
click at [536, 369] on img at bounding box center [532, 371] width 62 height 46
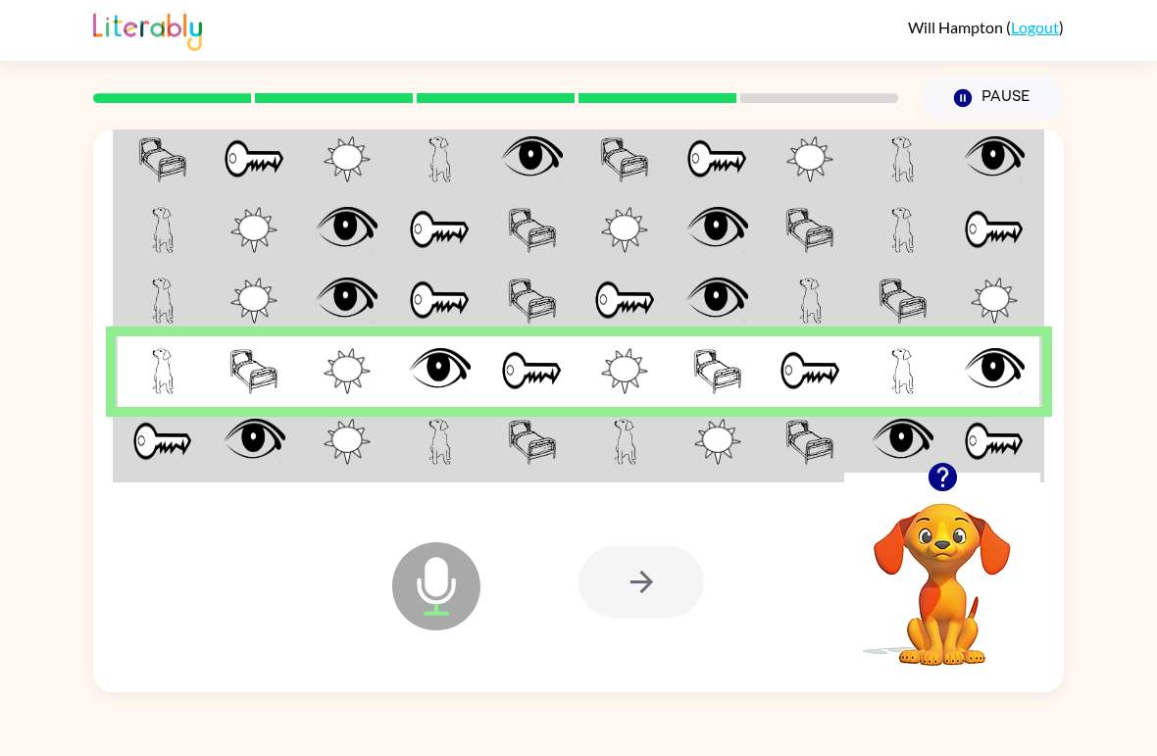
click at [502, 458] on td at bounding box center [532, 444] width 93 height 74
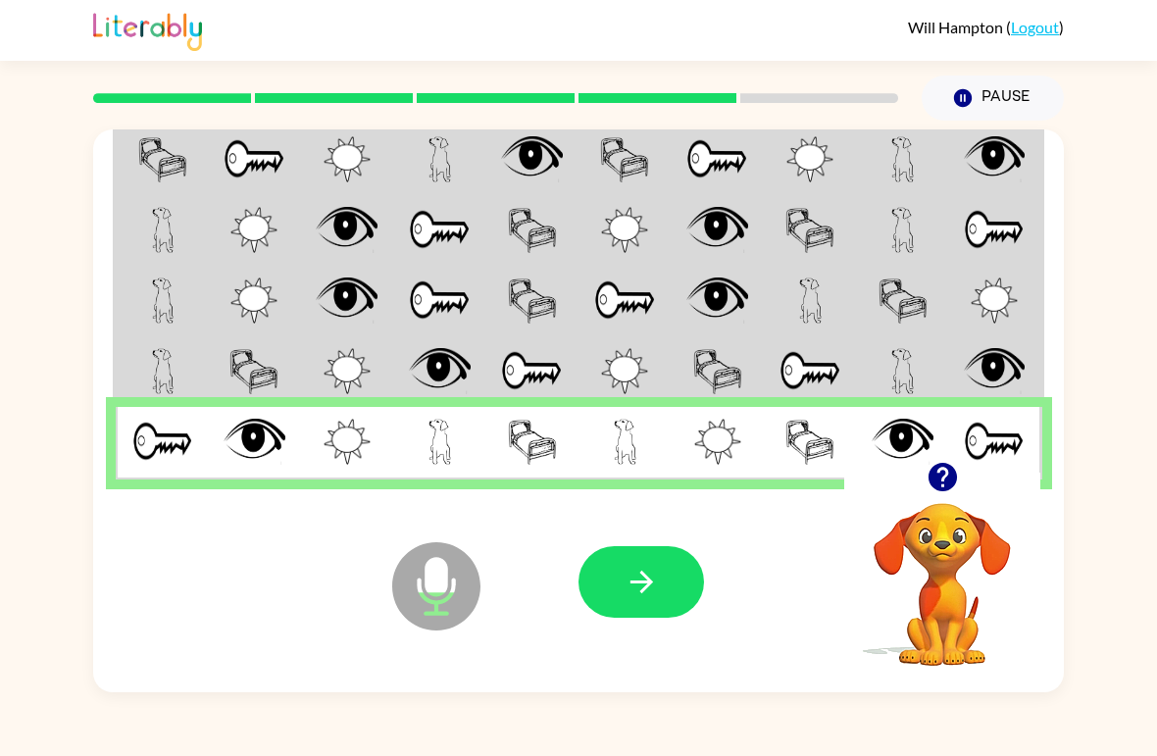
click at [641, 589] on icon "button" at bounding box center [642, 582] width 34 height 34
